Goal: Task Accomplishment & Management: Complete application form

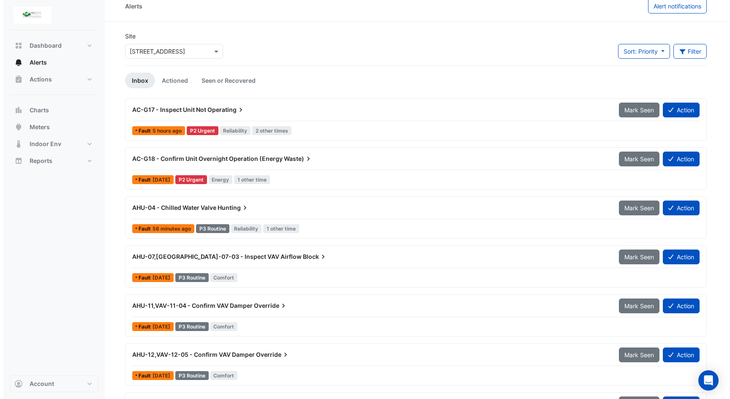
scroll to position [51, 0]
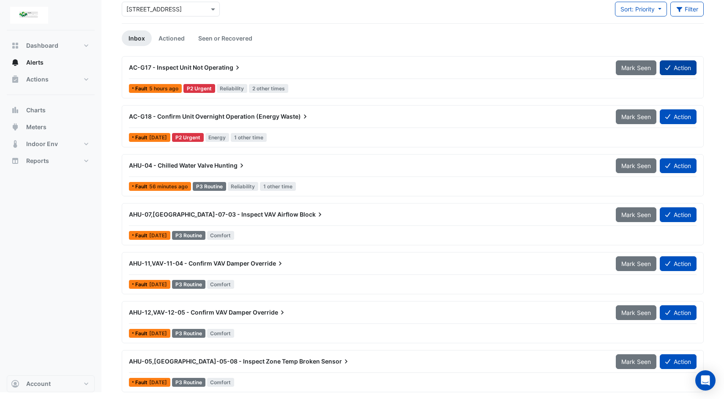
click at [672, 66] on button "Action" at bounding box center [678, 67] width 37 height 15
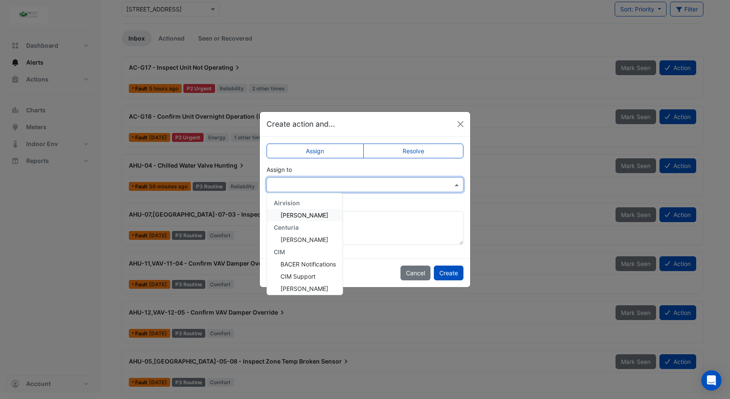
click at [352, 186] on input "text" at bounding box center [356, 185] width 171 height 9
click at [322, 237] on div "[PERSON_NAME]" at bounding box center [305, 240] width 76 height 12
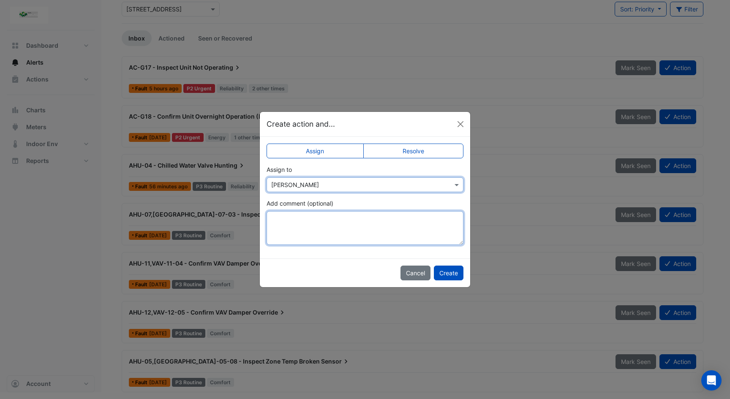
click at [327, 230] on textarea "Add comment (optional)" at bounding box center [365, 228] width 197 height 34
type textarea "*"
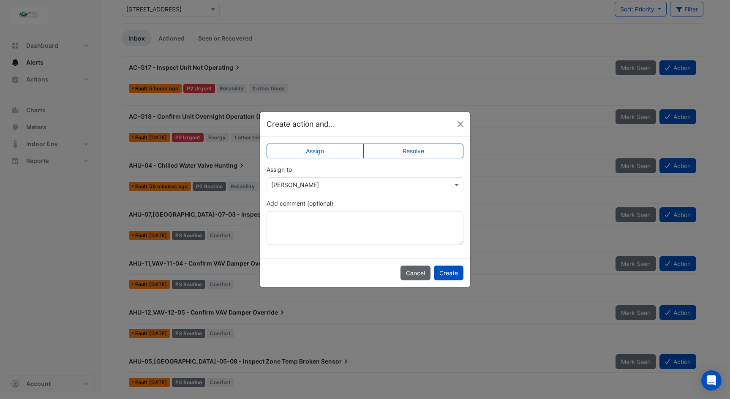
click at [418, 276] on button "Cancel" at bounding box center [416, 273] width 30 height 15
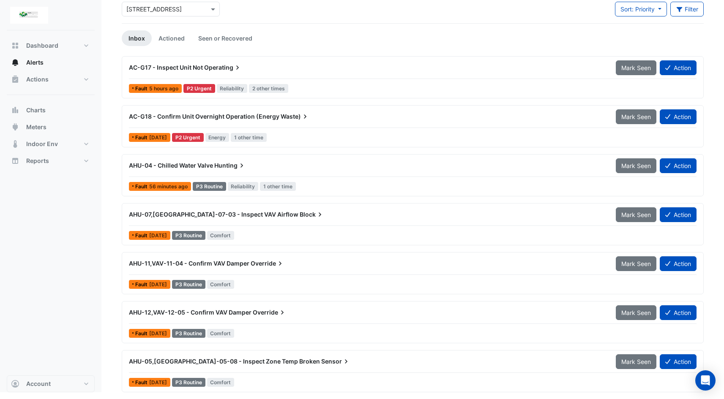
click at [194, 115] on span "AC-G18 - Confirm Unit Overnight Operation (Energy" at bounding box center [204, 116] width 150 height 7
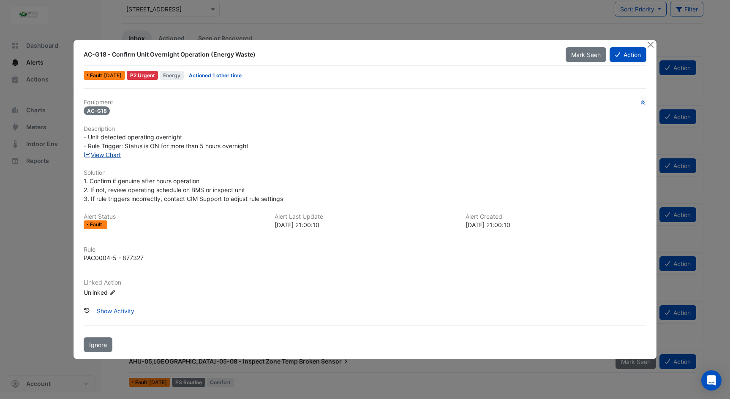
click at [107, 153] on link "View Chart" at bounding box center [103, 154] width 38 height 7
click at [633, 51] on button "Action" at bounding box center [628, 54] width 37 height 15
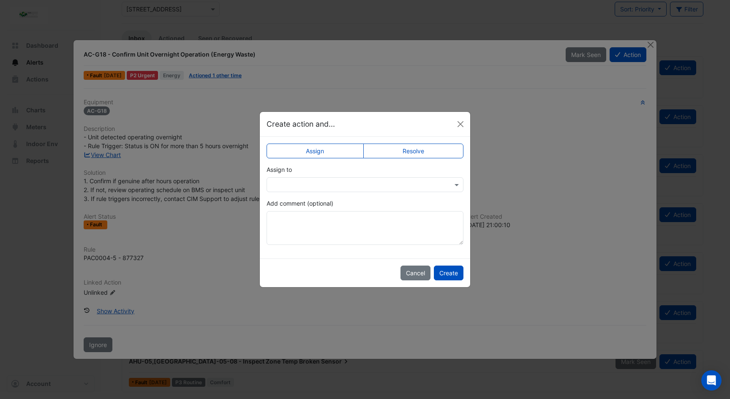
click at [400, 189] on input "text" at bounding box center [356, 185] width 171 height 9
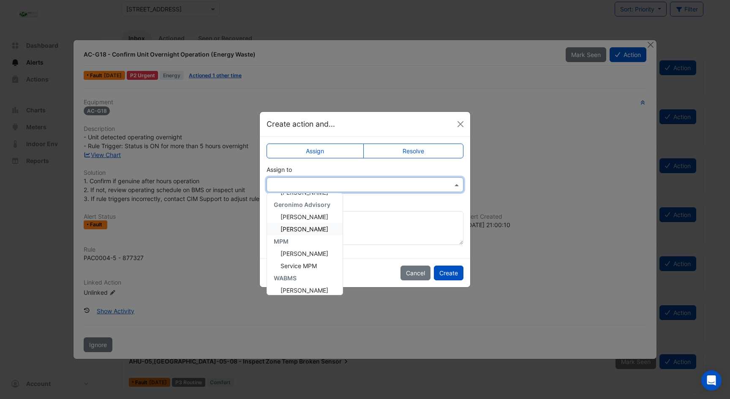
scroll to position [101, 0]
click at [302, 284] on span "[PERSON_NAME]" at bounding box center [305, 285] width 48 height 7
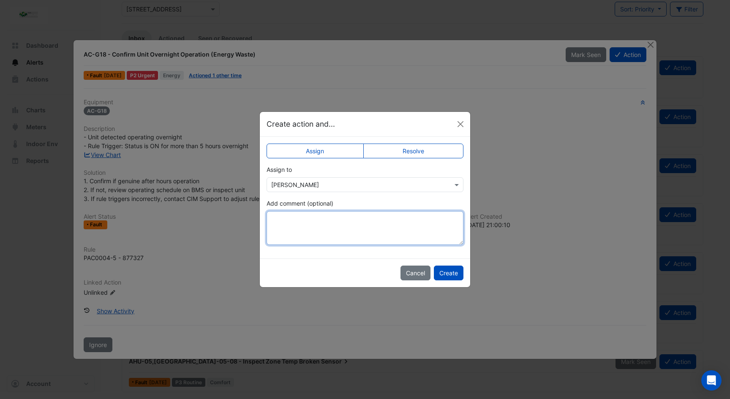
click at [318, 235] on textarea "Add comment (optional)" at bounding box center [365, 228] width 197 height 34
type textarea "**********"
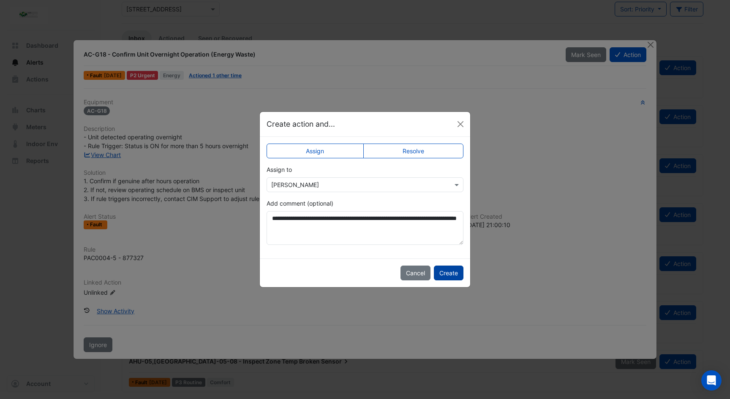
click at [452, 273] on button "Create" at bounding box center [449, 273] width 30 height 15
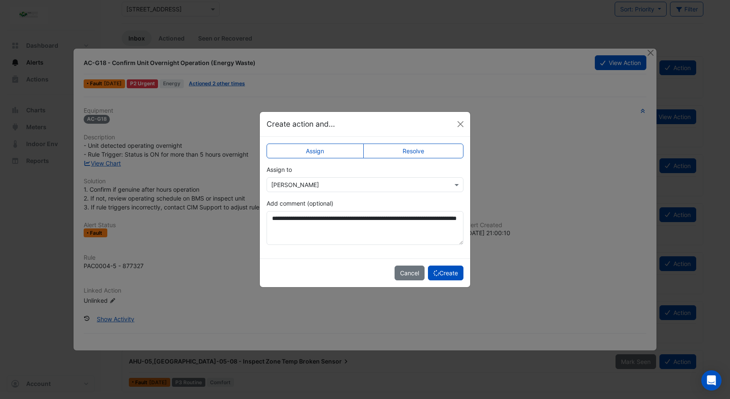
scroll to position [2, 0]
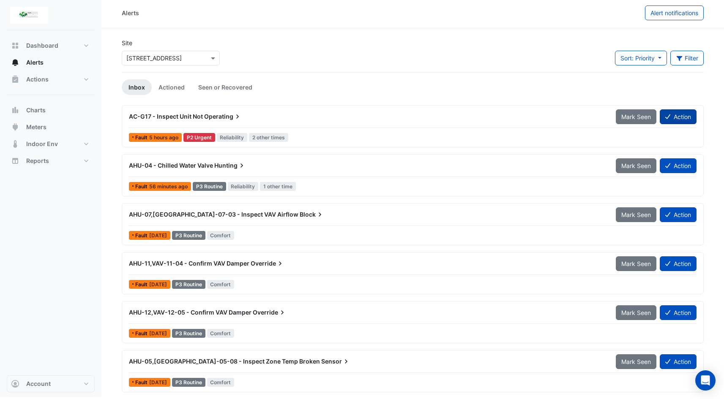
click at [675, 118] on button "Action" at bounding box center [678, 116] width 37 height 15
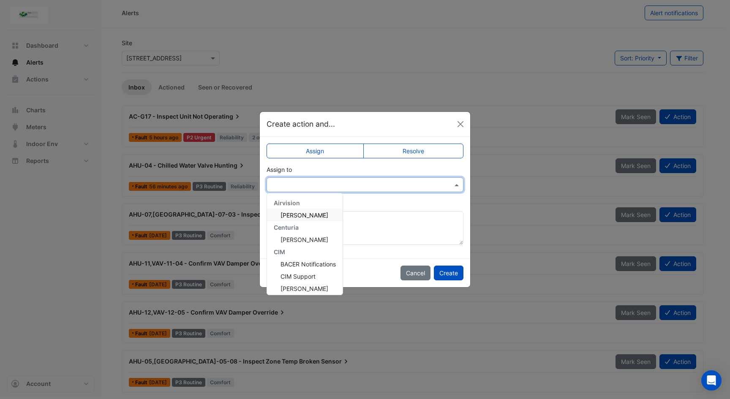
click at [383, 186] on input "text" at bounding box center [356, 185] width 171 height 9
click at [301, 282] on span "[PERSON_NAME]" at bounding box center [305, 285] width 48 height 7
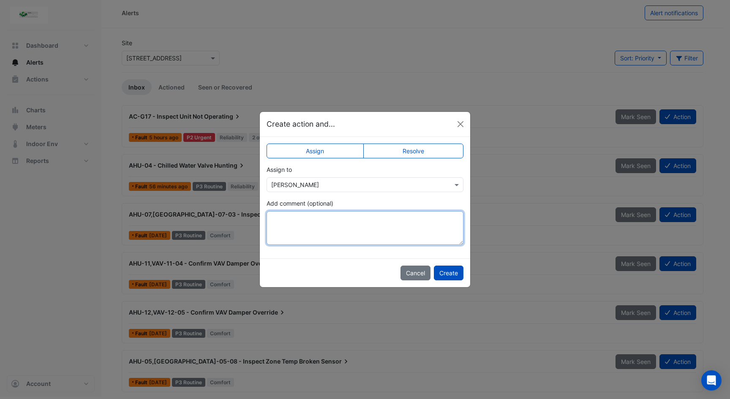
click at [324, 225] on textarea "Add comment (optional)" at bounding box center [365, 228] width 197 height 34
type textarea "**********"
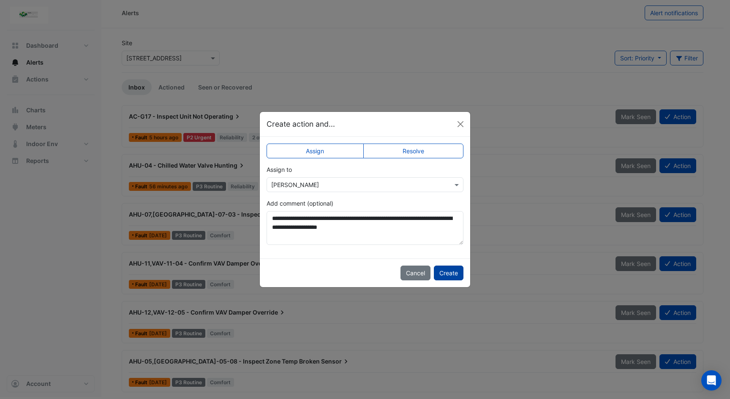
click at [450, 273] on button "Create" at bounding box center [449, 273] width 30 height 15
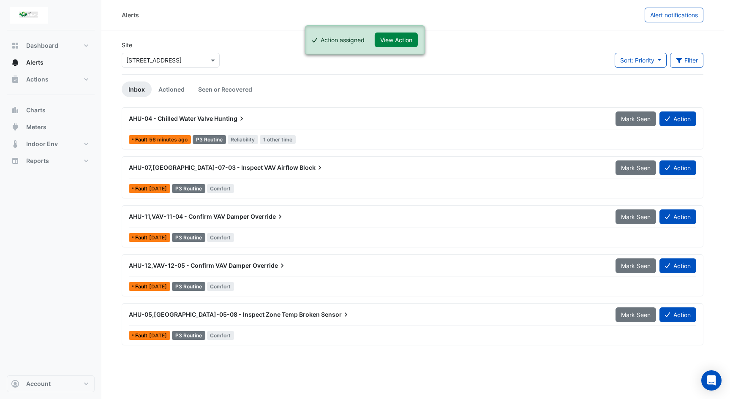
scroll to position [0, 0]
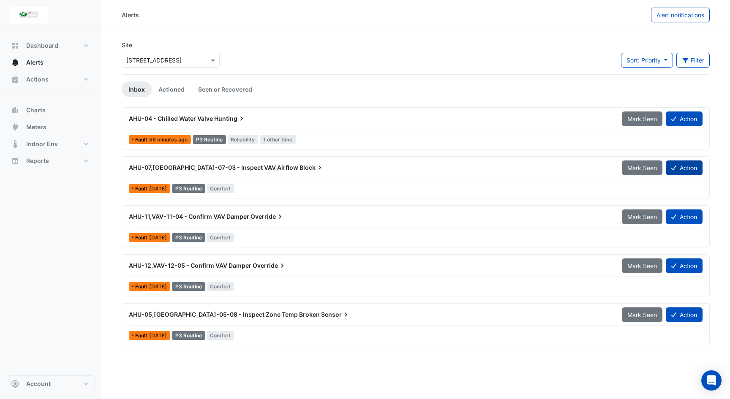
click at [688, 163] on button "Action" at bounding box center [684, 168] width 37 height 15
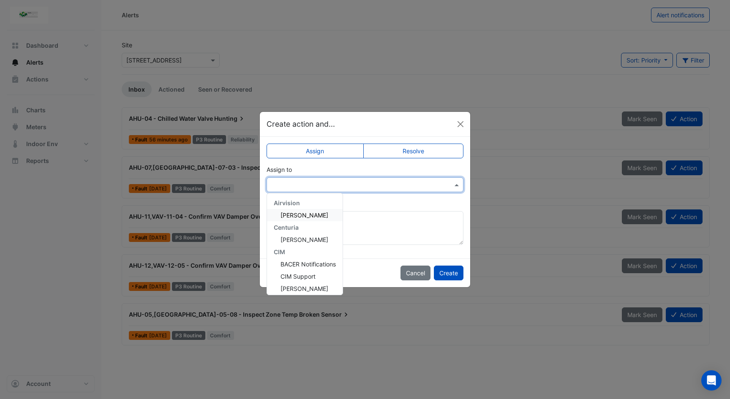
click at [383, 189] on input "text" at bounding box center [356, 185] width 171 height 9
click at [310, 283] on span "[PERSON_NAME]" at bounding box center [305, 285] width 48 height 7
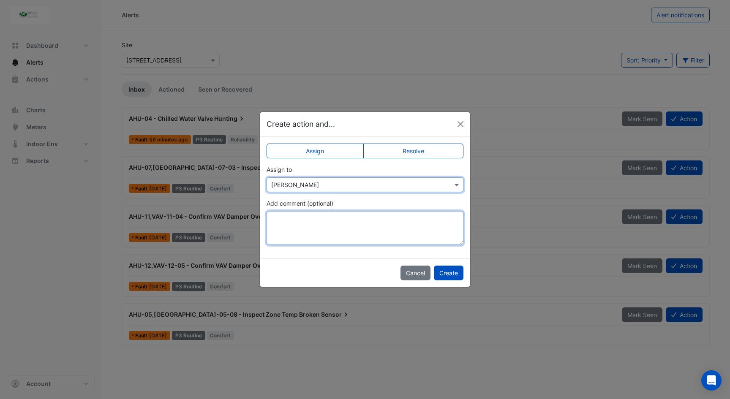
click at [331, 230] on textarea "Add comment (optional)" at bounding box center [365, 228] width 197 height 34
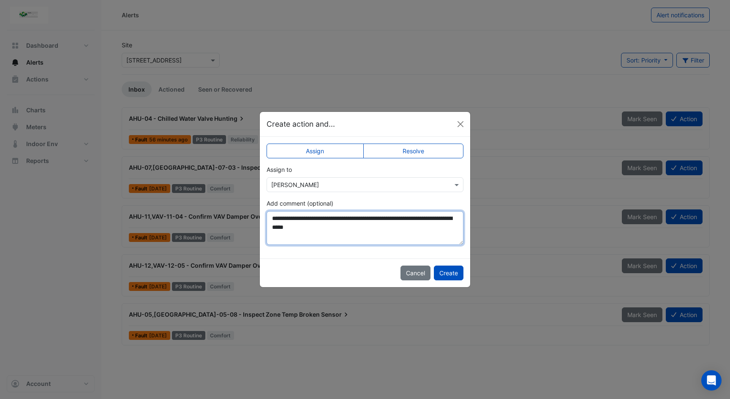
click at [457, 219] on textarea "**********" at bounding box center [365, 228] width 197 height 34
drag, startPoint x: 386, startPoint y: 229, endPoint x: 261, endPoint y: 216, distance: 126.3
click at [261, 216] on div "**********" at bounding box center [365, 198] width 211 height 122
type textarea "**********"
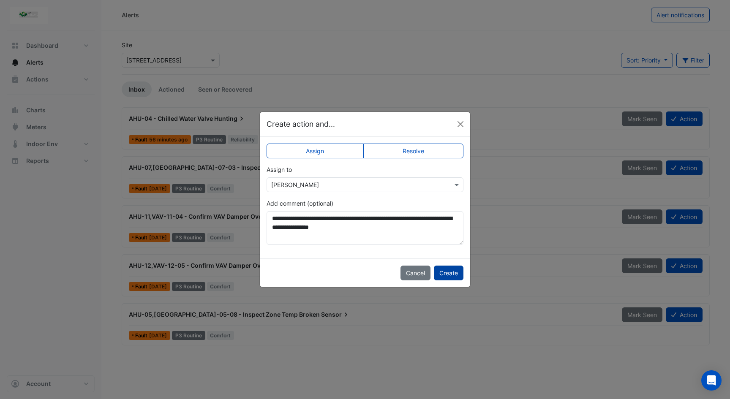
click at [447, 273] on button "Create" at bounding box center [449, 273] width 30 height 15
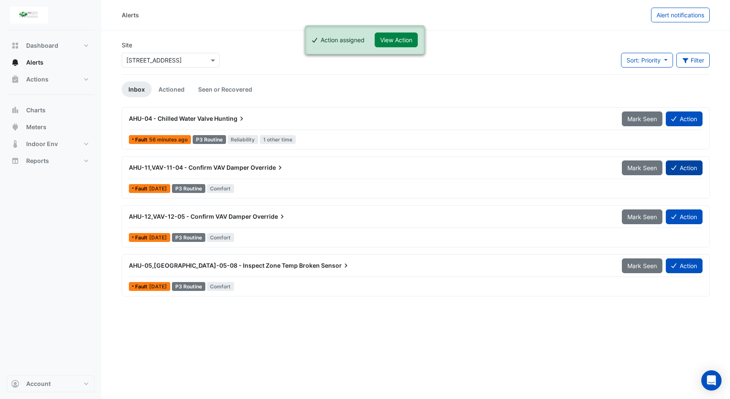
click at [685, 165] on button "Action" at bounding box center [684, 168] width 37 height 15
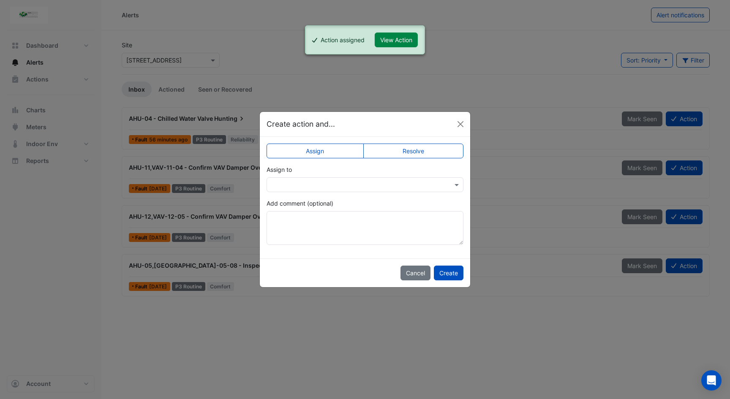
click at [392, 189] on input "text" at bounding box center [356, 185] width 171 height 9
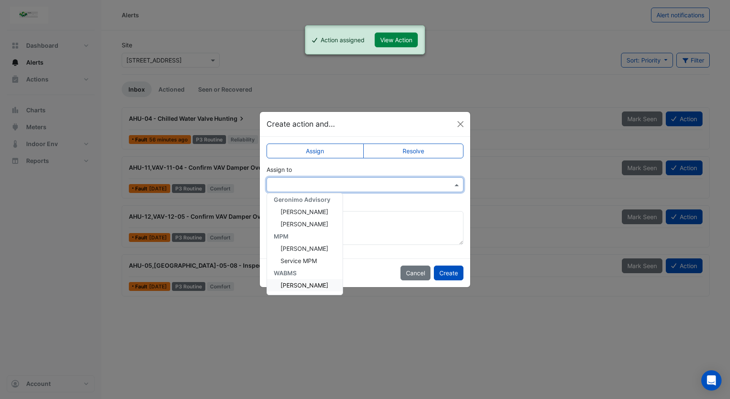
click at [306, 285] on span "[PERSON_NAME]" at bounding box center [305, 285] width 48 height 7
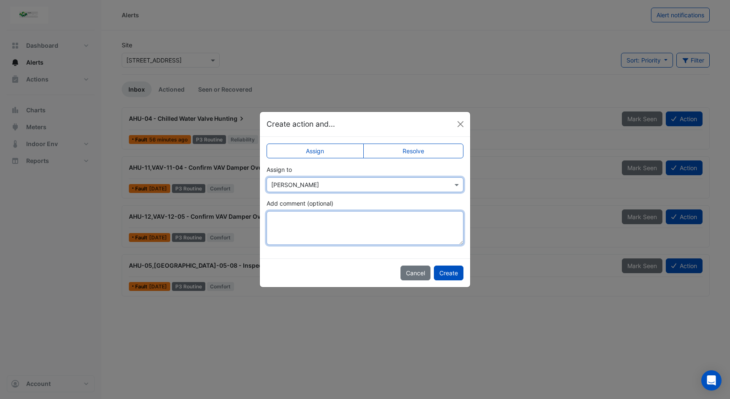
click at [332, 227] on textarea "Add comment (optional)" at bounding box center [365, 228] width 197 height 34
paste textarea "**********"
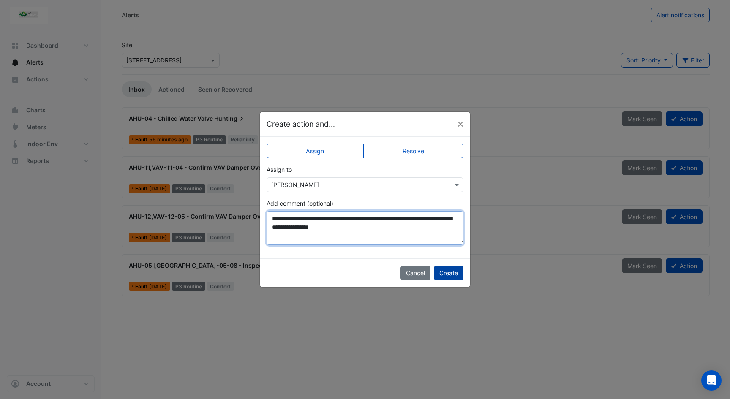
type textarea "**********"
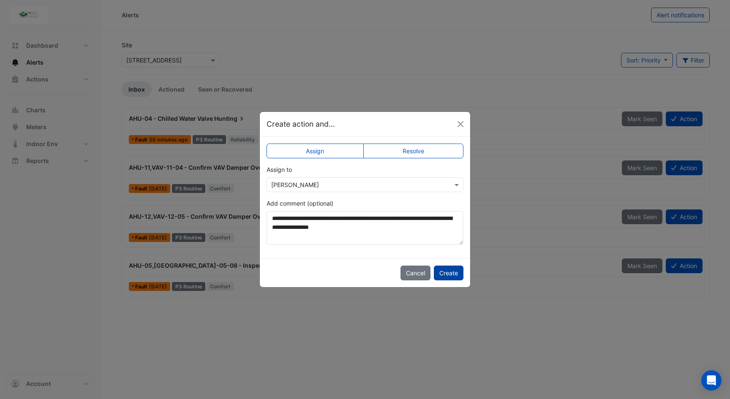
click at [445, 275] on button "Create" at bounding box center [449, 273] width 30 height 15
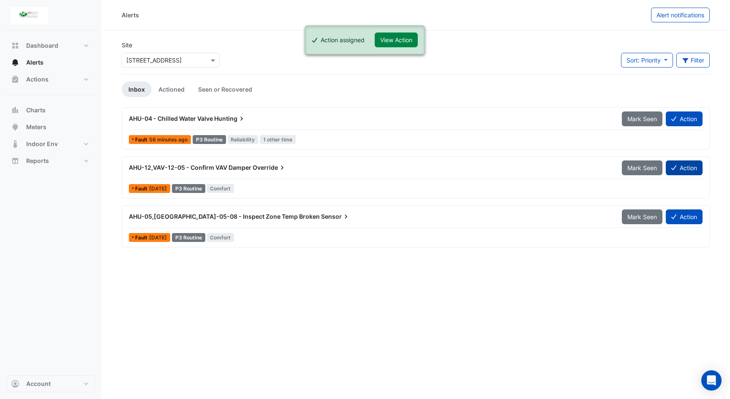
click at [684, 163] on button "Action" at bounding box center [684, 168] width 37 height 15
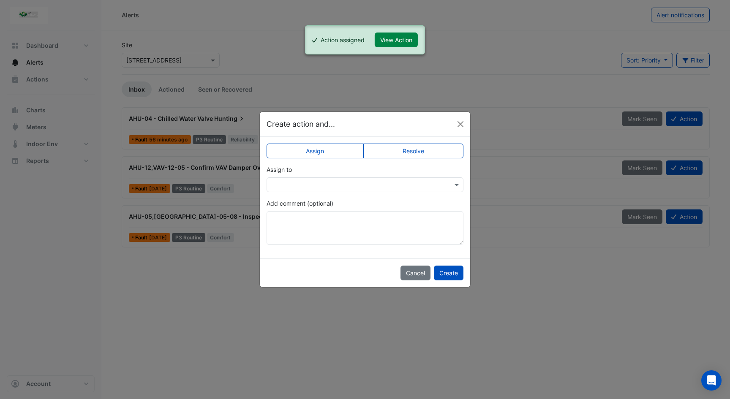
click at [389, 188] on input "text" at bounding box center [356, 185] width 171 height 9
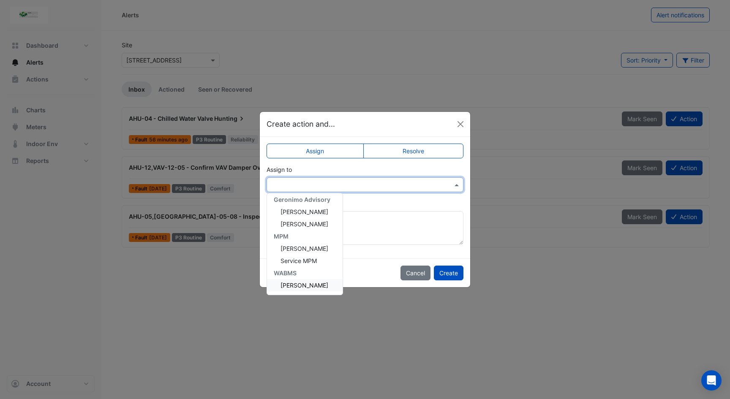
click at [305, 281] on div "[PERSON_NAME]" at bounding box center [305, 285] width 76 height 12
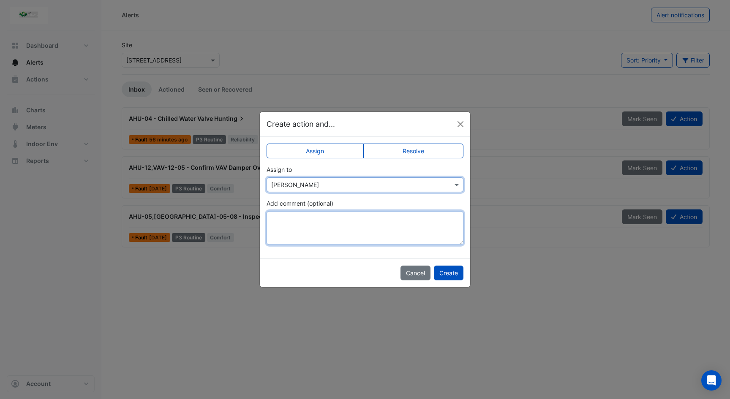
click at [334, 219] on textarea "Add comment (optional)" at bounding box center [365, 228] width 197 height 34
paste textarea "**********"
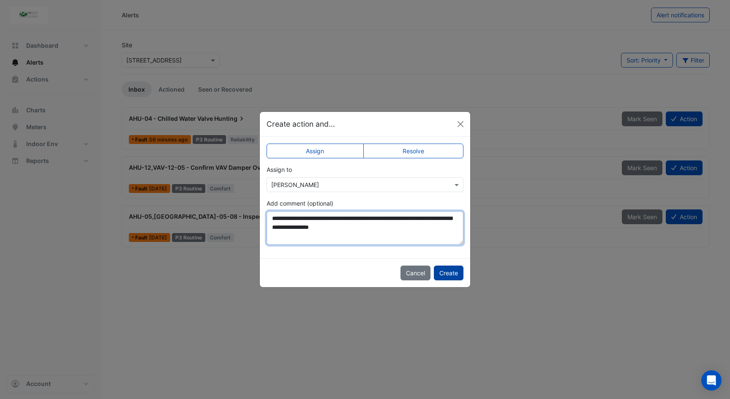
type textarea "**********"
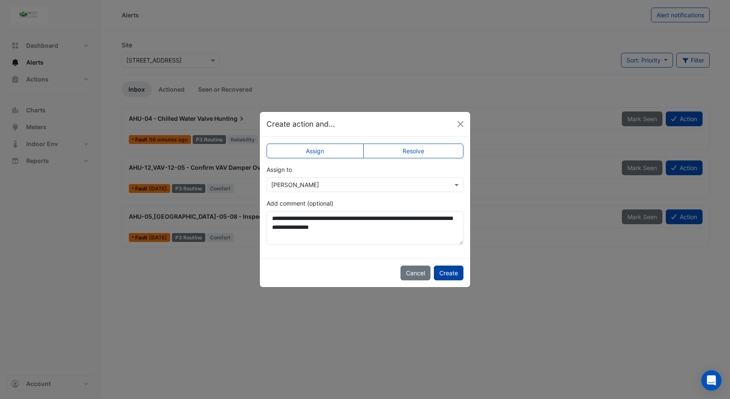
click at [453, 274] on button "Create" at bounding box center [449, 273] width 30 height 15
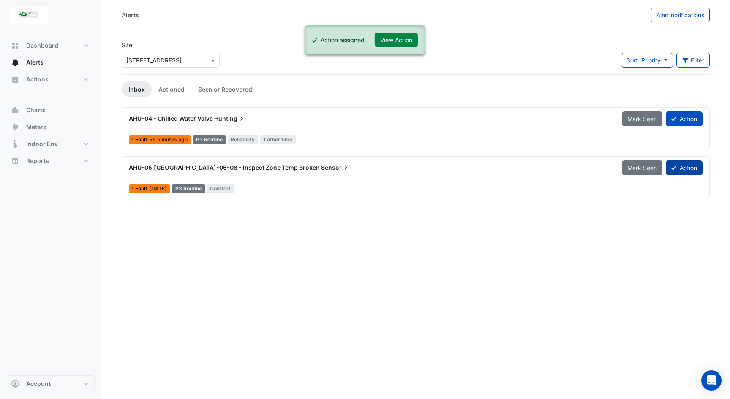
click at [687, 169] on button "Action" at bounding box center [684, 168] width 37 height 15
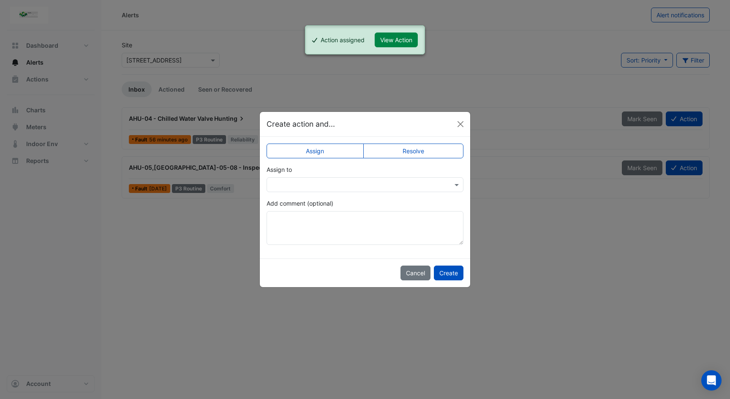
click at [388, 184] on input "text" at bounding box center [356, 185] width 171 height 9
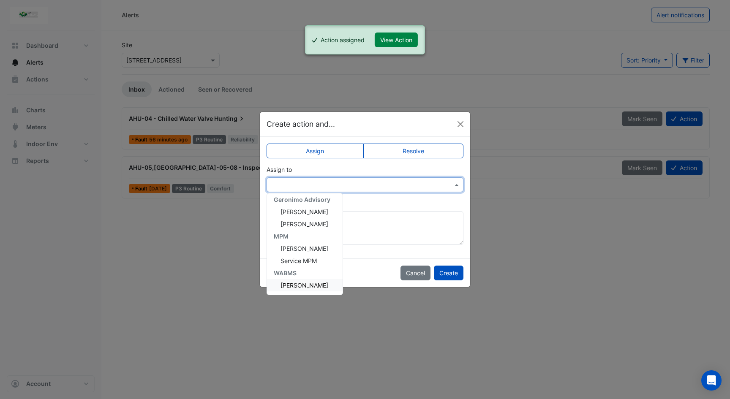
click at [314, 279] on div "[PERSON_NAME]" at bounding box center [305, 285] width 76 height 12
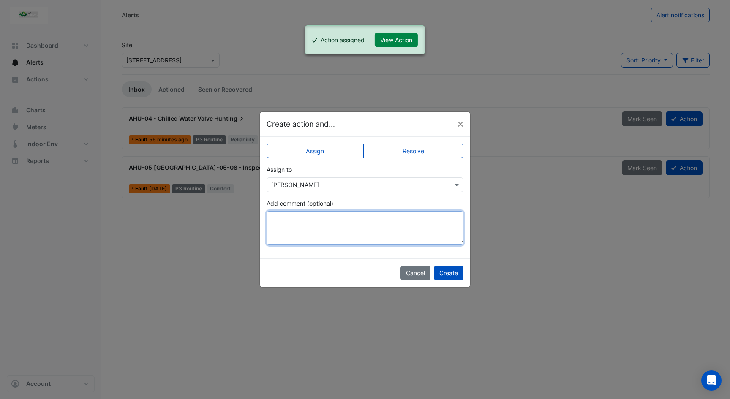
click at [337, 237] on textarea "Add comment (optional)" at bounding box center [365, 228] width 197 height 34
paste textarea "**********"
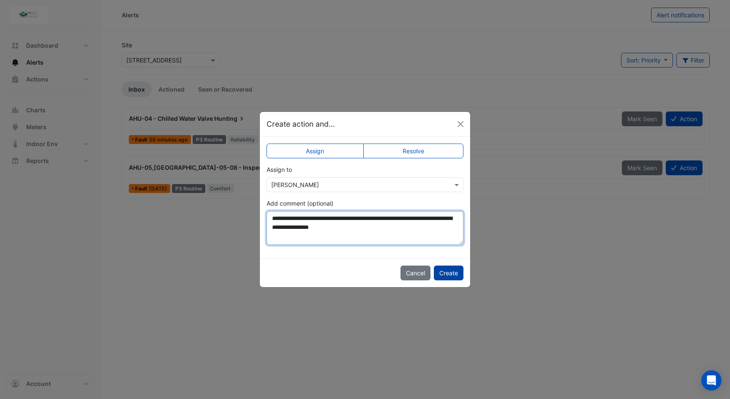
type textarea "**********"
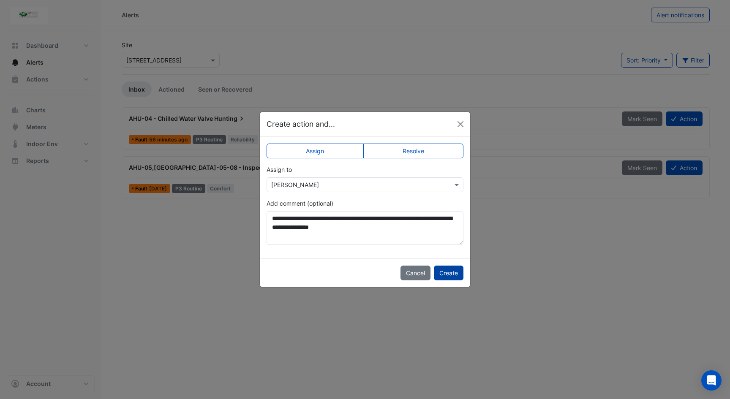
click at [441, 271] on button "Create" at bounding box center [449, 273] width 30 height 15
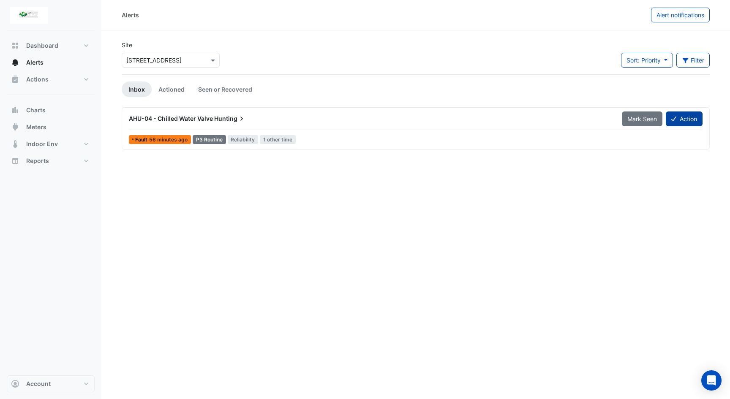
click at [695, 121] on button "Action" at bounding box center [684, 119] width 37 height 15
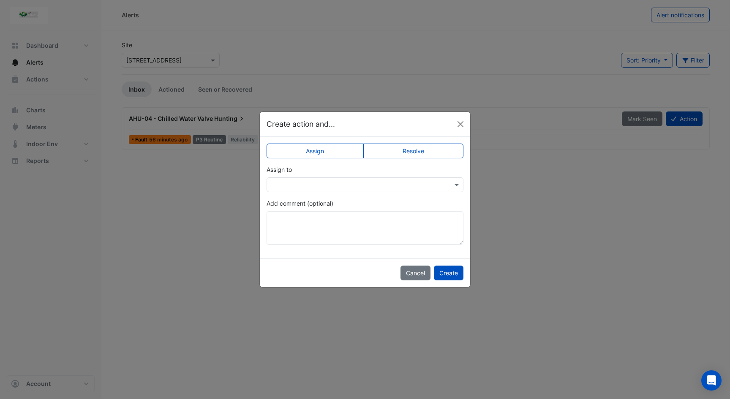
click at [372, 190] on div at bounding box center [365, 185] width 197 height 15
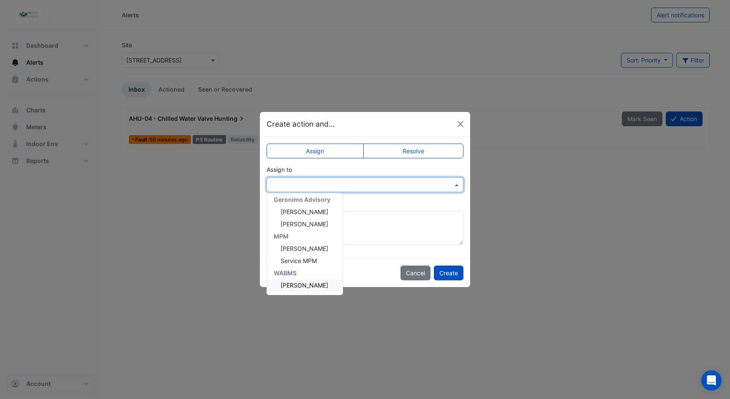
click at [305, 284] on span "[PERSON_NAME]" at bounding box center [305, 285] width 48 height 7
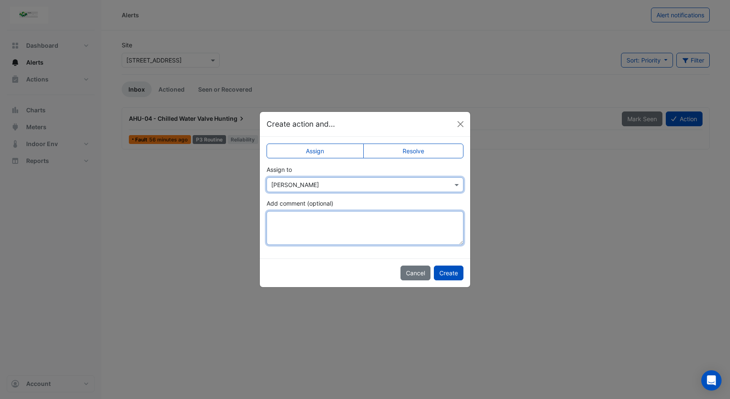
click at [341, 228] on textarea "Add comment (optional)" at bounding box center [365, 228] width 197 height 34
type textarea "**********"
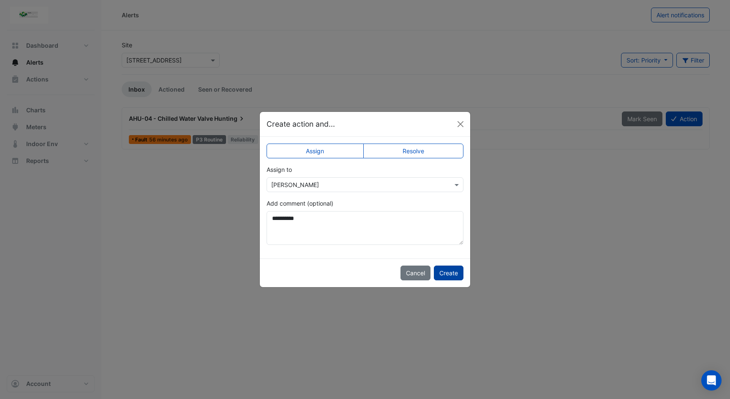
click at [449, 272] on button "Create" at bounding box center [449, 273] width 30 height 15
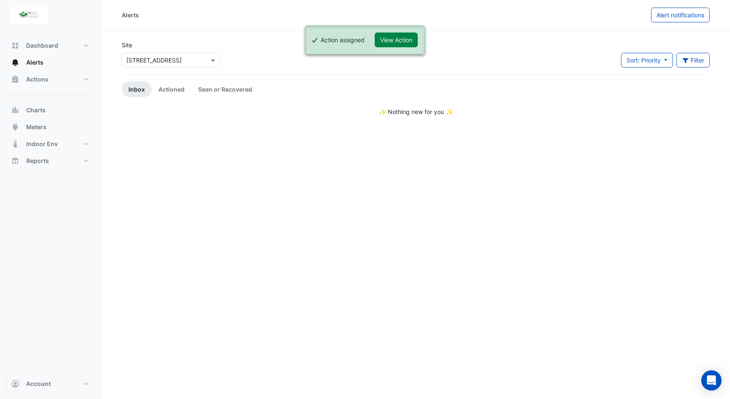
click at [149, 63] on input "text" at bounding box center [162, 60] width 72 height 9
click at [160, 93] on span "Optima Building B" at bounding box center [153, 90] width 49 height 7
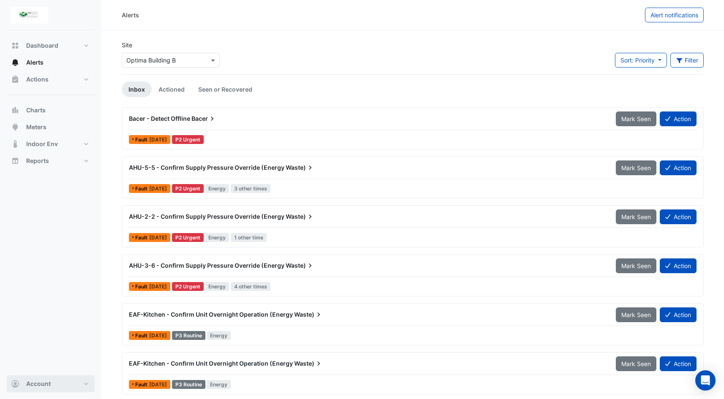
click at [70, 381] on button "Account" at bounding box center [51, 384] width 88 height 17
click at [43, 363] on link "Sign Out" at bounding box center [51, 362] width 80 height 17
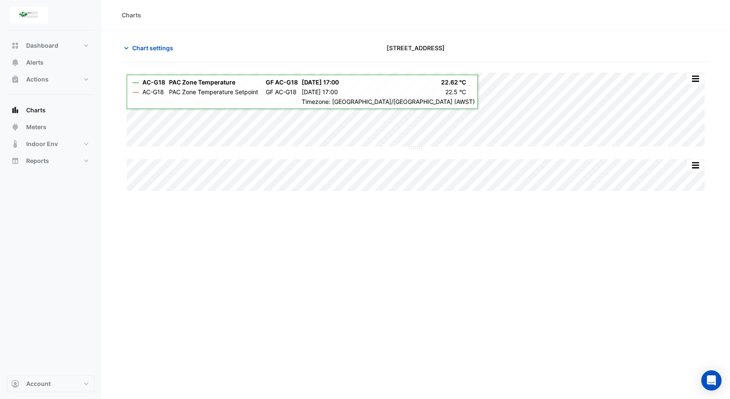
click at [428, 250] on div "Charts Chart settings [STREET_ADDRESS] Split All Split None Print Save as JPEG …" at bounding box center [415, 199] width 629 height 399
